Goal: Submit feedback/report problem

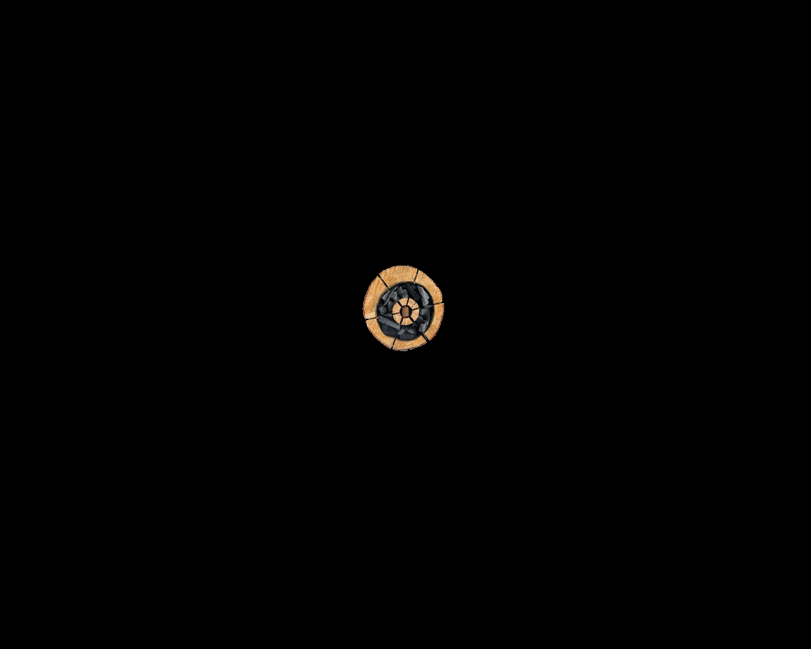
scroll to position [628, 0]
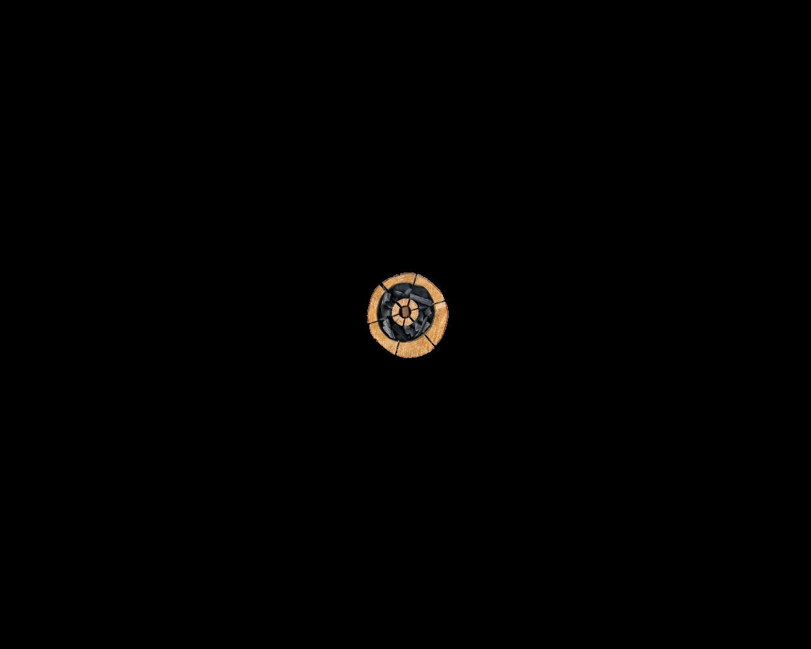
type input "20"
type input "testing@example.com"
type input "20"
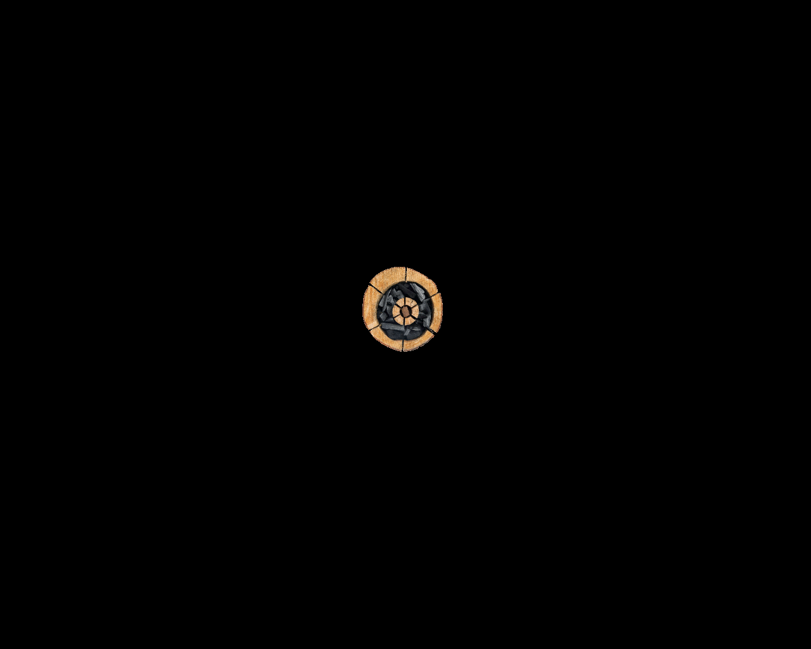
type textarea "20"
type input "20"
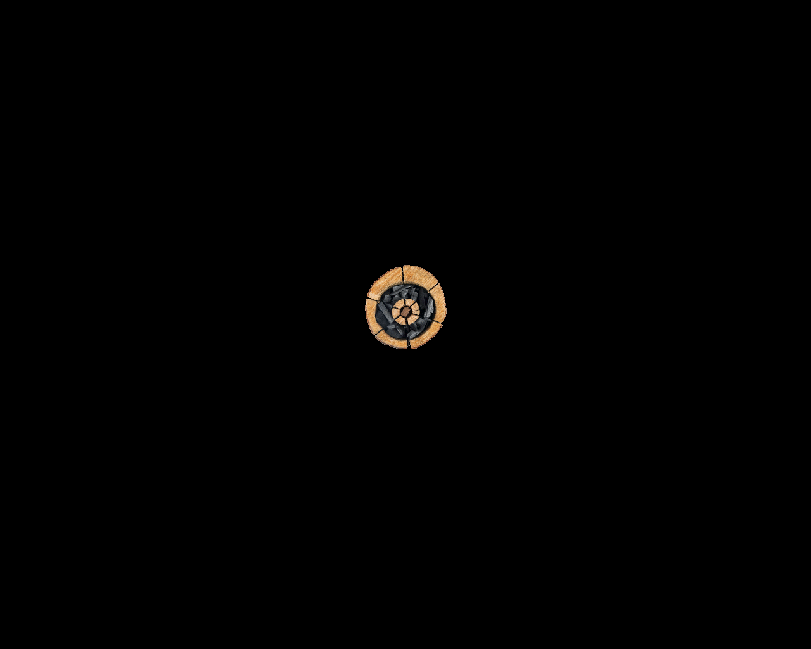
scroll to position [4443, 0]
